Goal: Communication & Community: Answer question/provide support

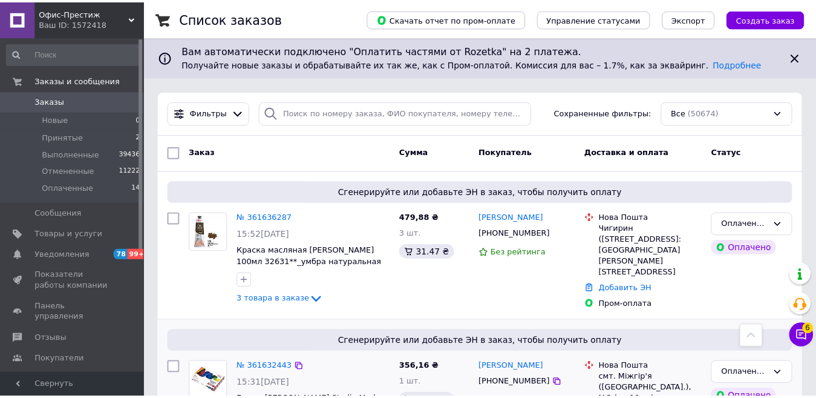
scroll to position [424, 0]
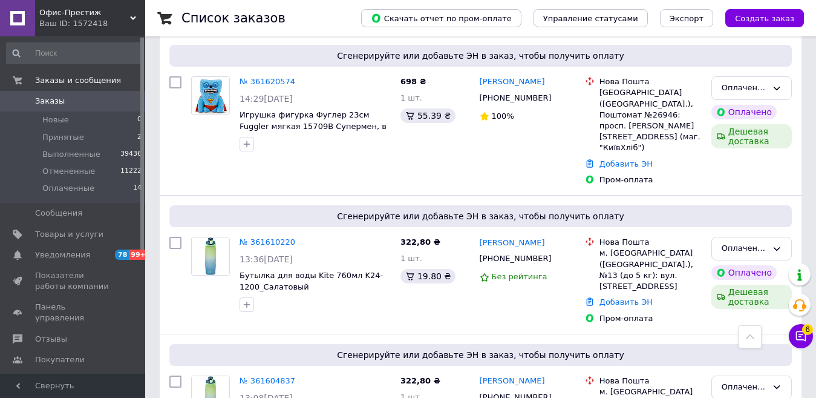
click at [130, 17] on icon at bounding box center [133, 18] width 6 height 6
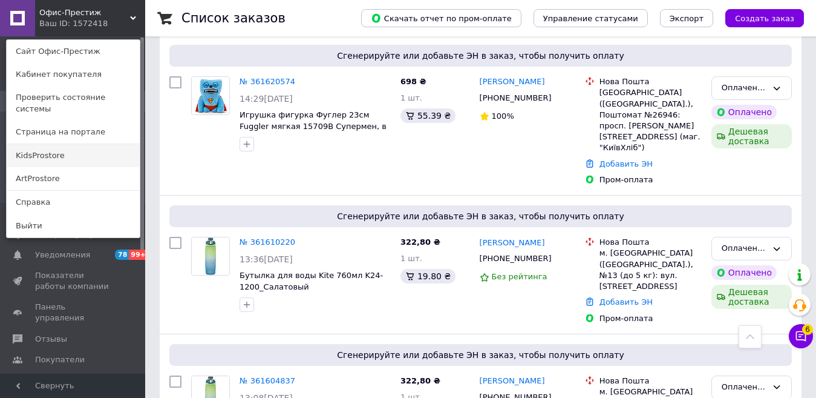
click at [107, 153] on link "KidsProstore" at bounding box center [73, 155] width 133 height 23
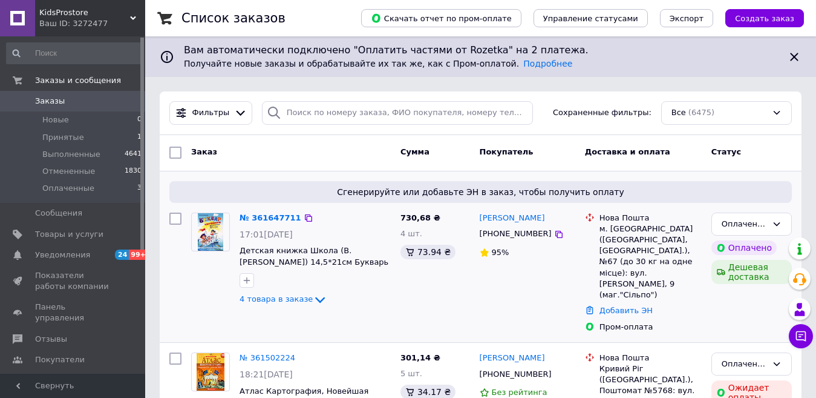
scroll to position [61, 0]
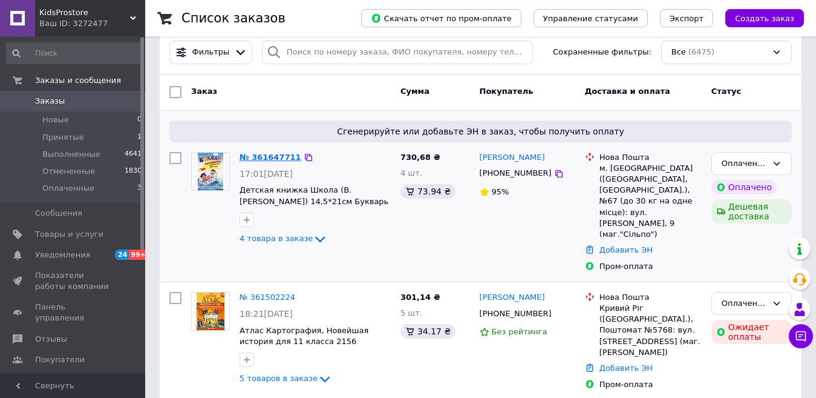
click at [267, 156] on link "№ 361647711" at bounding box center [271, 157] width 62 height 9
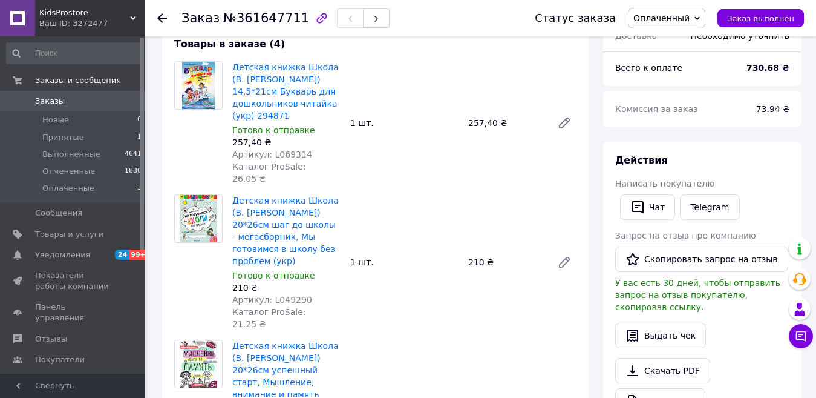
scroll to position [121, 0]
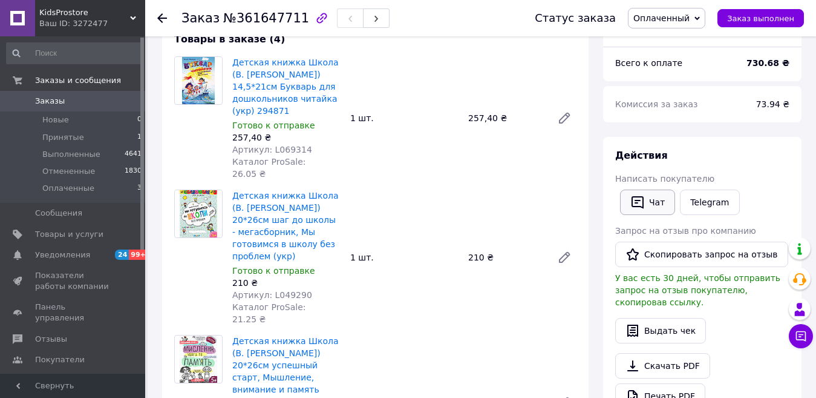
click at [652, 209] on button "Чат" at bounding box center [647, 201] width 55 height 25
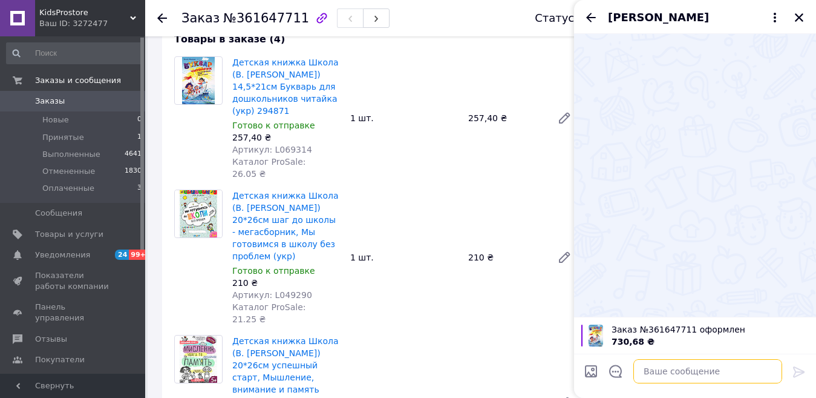
click at [704, 379] on textarea at bounding box center [708, 371] width 149 height 24
paste textarea "Добрий день, це інтернет-магазин канцелярії! Ваше замовлення * на суму * грн. п…"
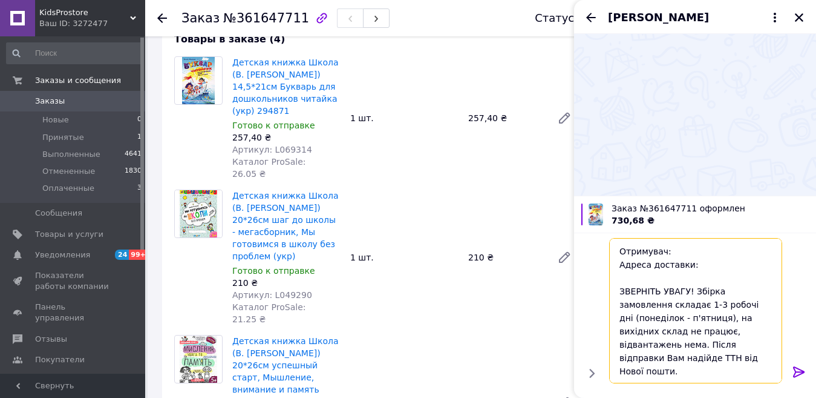
scroll to position [0, 0]
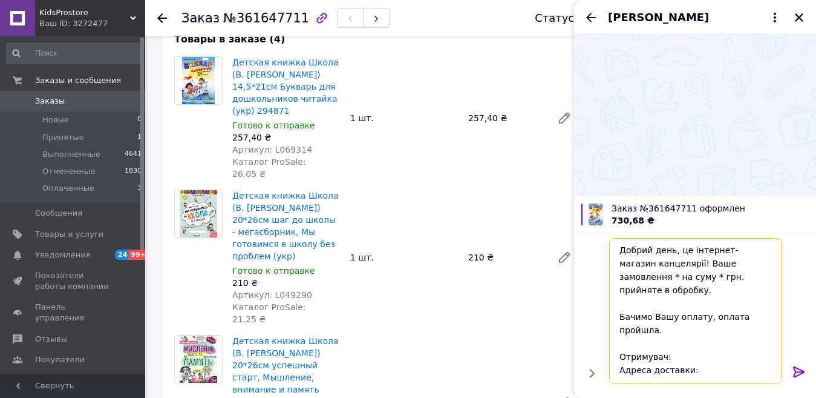
click at [737, 275] on textarea "Добрий день, це інтернет-магазин канцелярії! Ваше замовлення * на суму * грн. п…" at bounding box center [695, 310] width 173 height 145
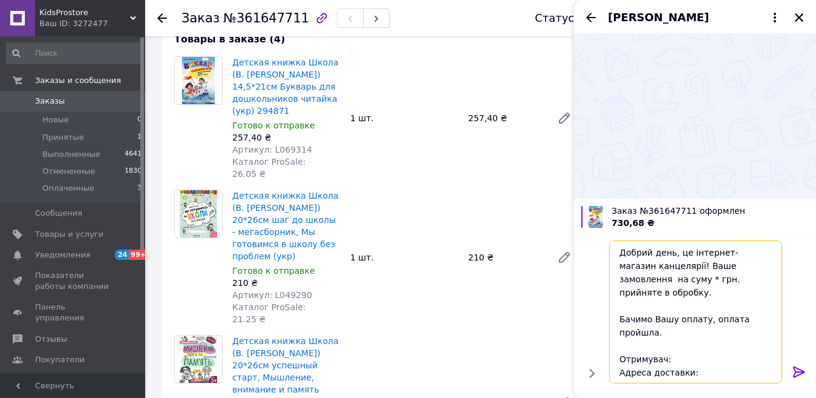
paste textarea "361647711"
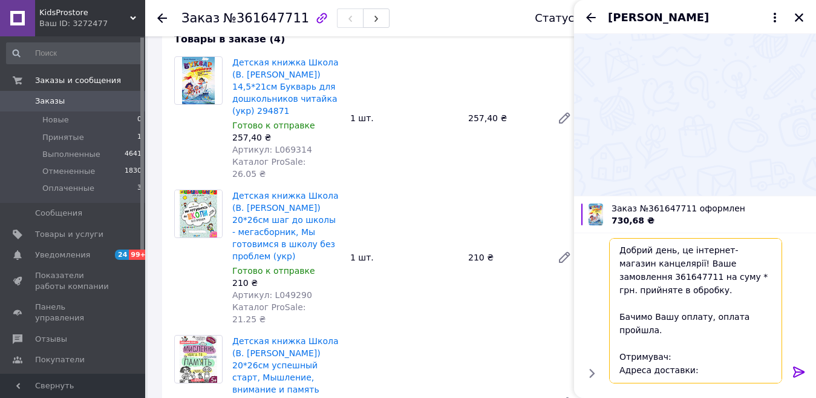
click at [696, 292] on textarea "Добрий день, це інтернет-магазин канцелярії! Ваше замовлення 361647711 на суму …" at bounding box center [695, 310] width 173 height 145
click at [682, 355] on textarea "Добрий день, це інтернет-магазин канцелярії! Ваше замовлення 361647711 на суму …" at bounding box center [695, 310] width 173 height 145
paste textarea "[PERSON_NAME]"
click at [755, 361] on textarea "Добрий день, це інтернет-магазин канцелярії! Ваше замовлення 361647711 на суму …" at bounding box center [695, 310] width 173 height 145
click at [717, 368] on textarea "Добрий день, це інтернет-магазин канцелярії! Ваше замовлення 361647711 на суму …" at bounding box center [695, 310] width 173 height 145
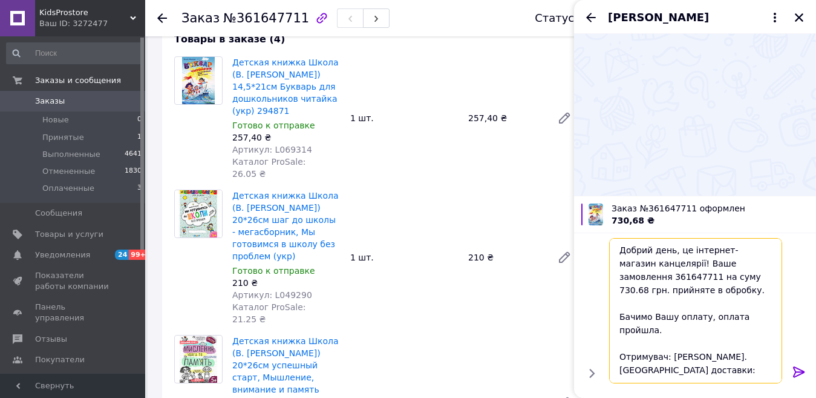
paste textarea "м. [GEOGRAPHIC_DATA] ([GEOGRAPHIC_DATA], [GEOGRAPHIC_DATA].), №67 (до 30 кг на …"
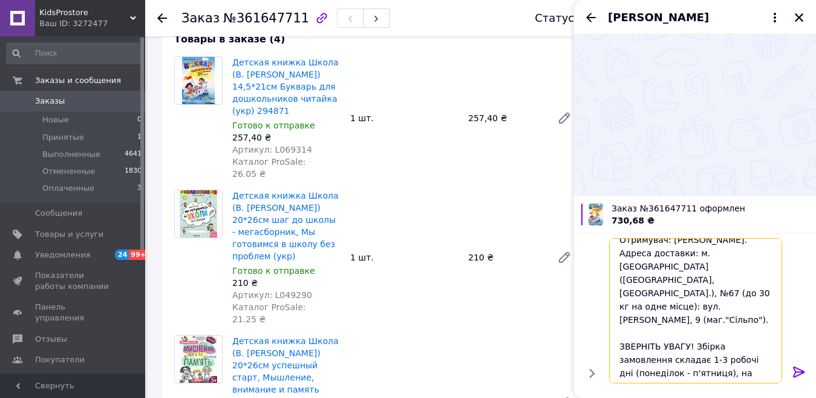
scroll to position [159, 0]
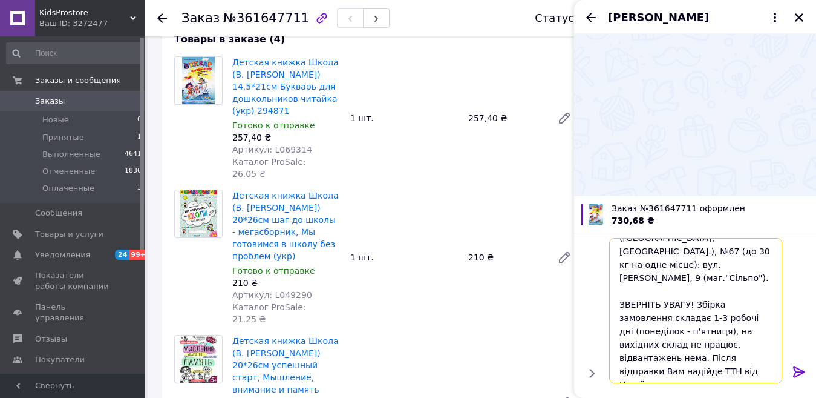
drag, startPoint x: 663, startPoint y: 289, endPoint x: 651, endPoint y: 292, distance: 12.5
click at [651, 292] on textarea "Добрий день, це інтернет-магазин канцелярії! Ваше замовлення 361647711 на суму …" at bounding box center [695, 310] width 173 height 145
type textarea "Добрий день, це інтернет-магазин канцелярії! Ваше замовлення 361647711 на суму …"
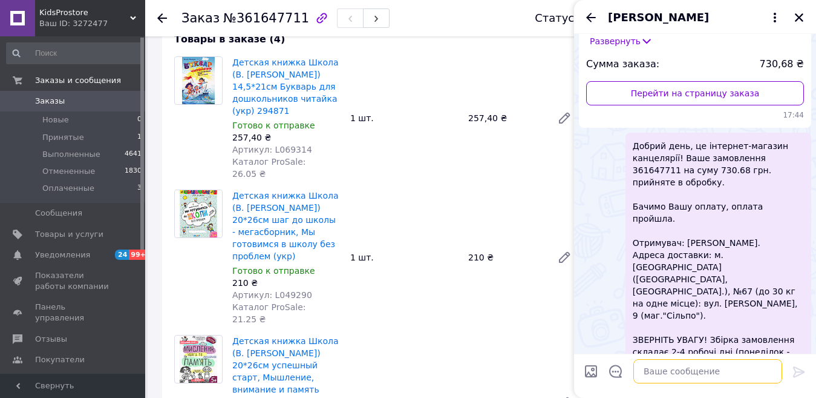
scroll to position [156, 0]
